Goal: Information Seeking & Learning: Understand process/instructions

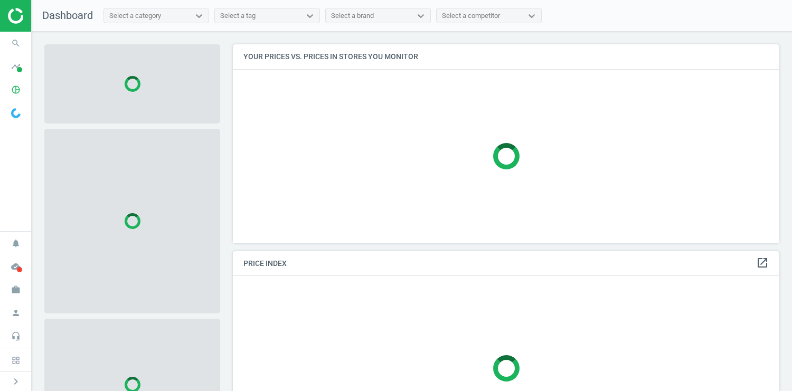
scroll to position [200, 547]
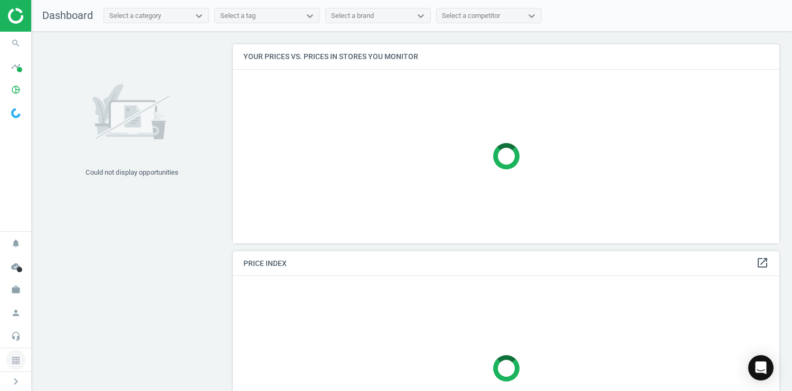
click at [18, 365] on icon at bounding box center [15, 360] width 19 height 20
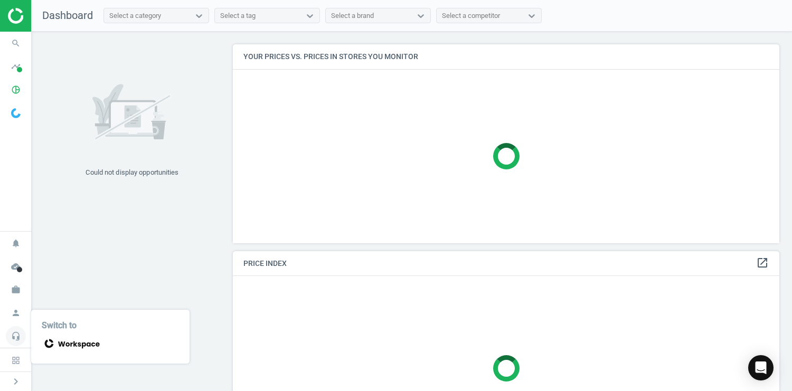
click at [17, 336] on icon "headset_mic" at bounding box center [16, 336] width 20 height 20
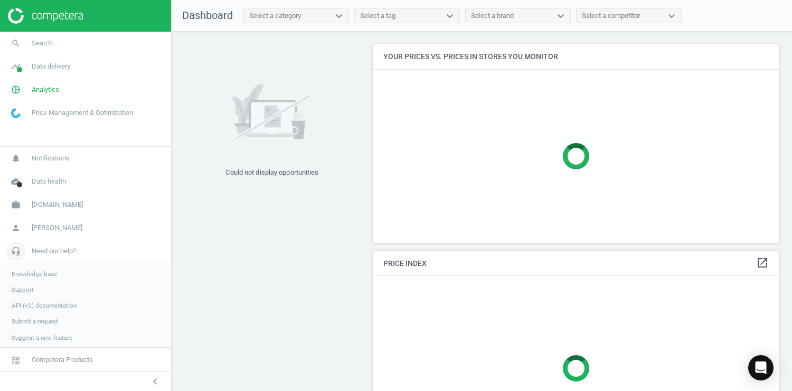
scroll to position [5, 5]
click at [49, 305] on span "API (v2) documentation" at bounding box center [44, 305] width 65 height 8
